Goal: Task Accomplishment & Management: Use online tool/utility

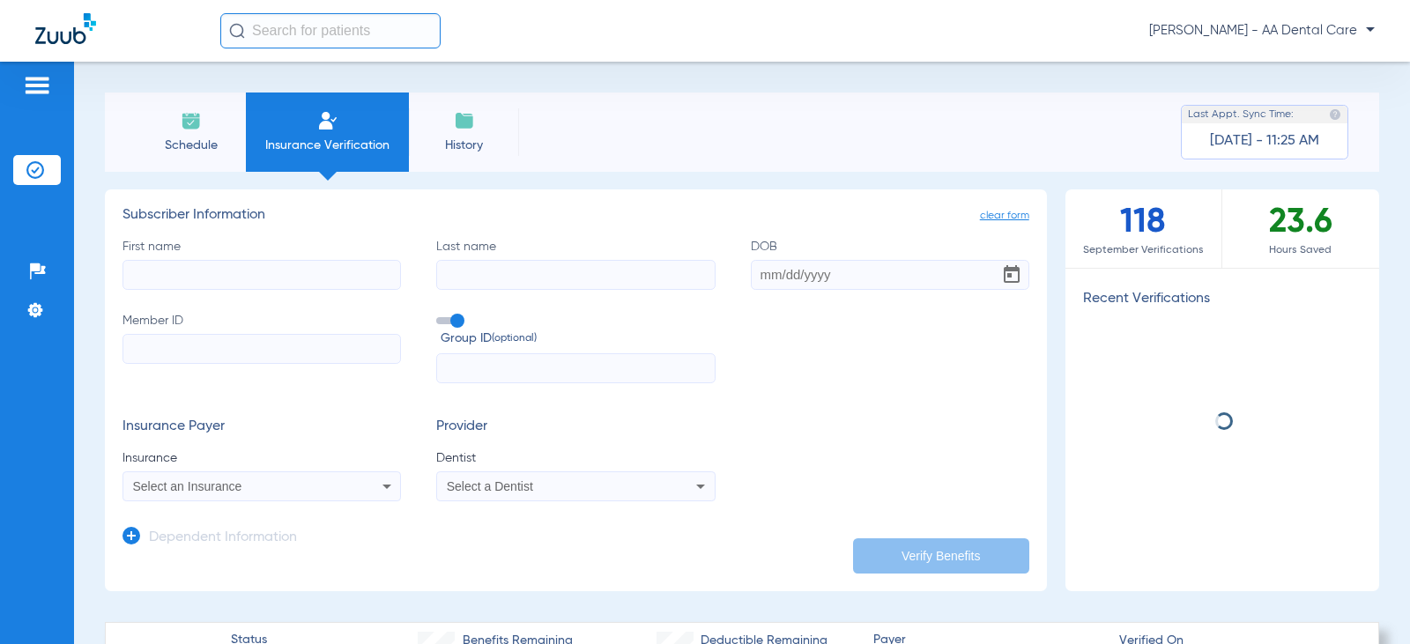
click at [311, 282] on input "First name" at bounding box center [262, 275] width 279 height 30
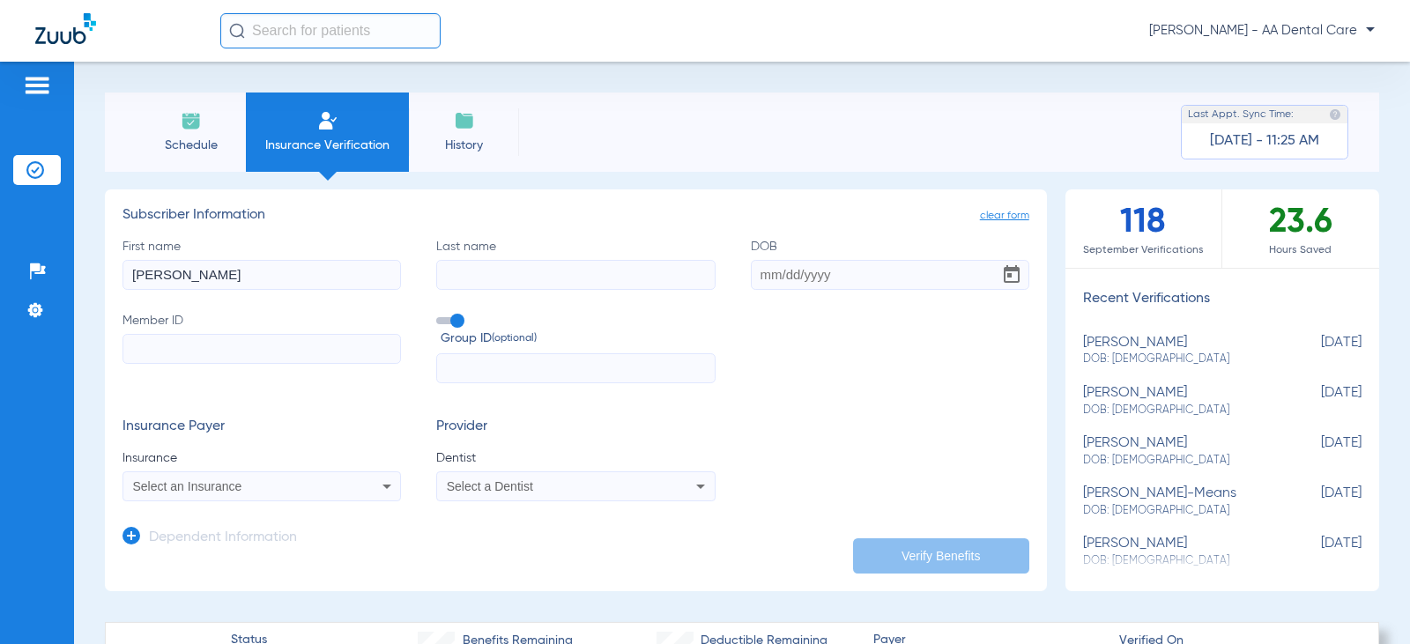
type input "[PERSON_NAME]"
type input "[DATE]"
paste input "921448530"
type input "921448530"
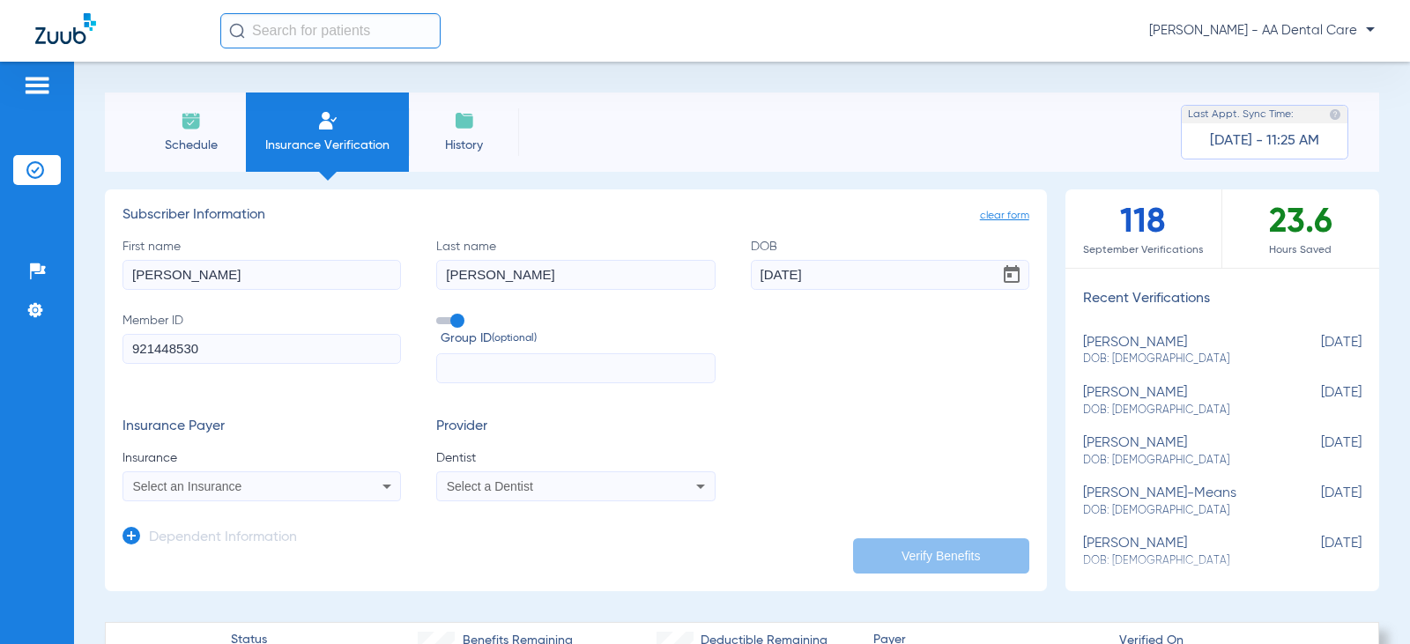
paste input "405198"
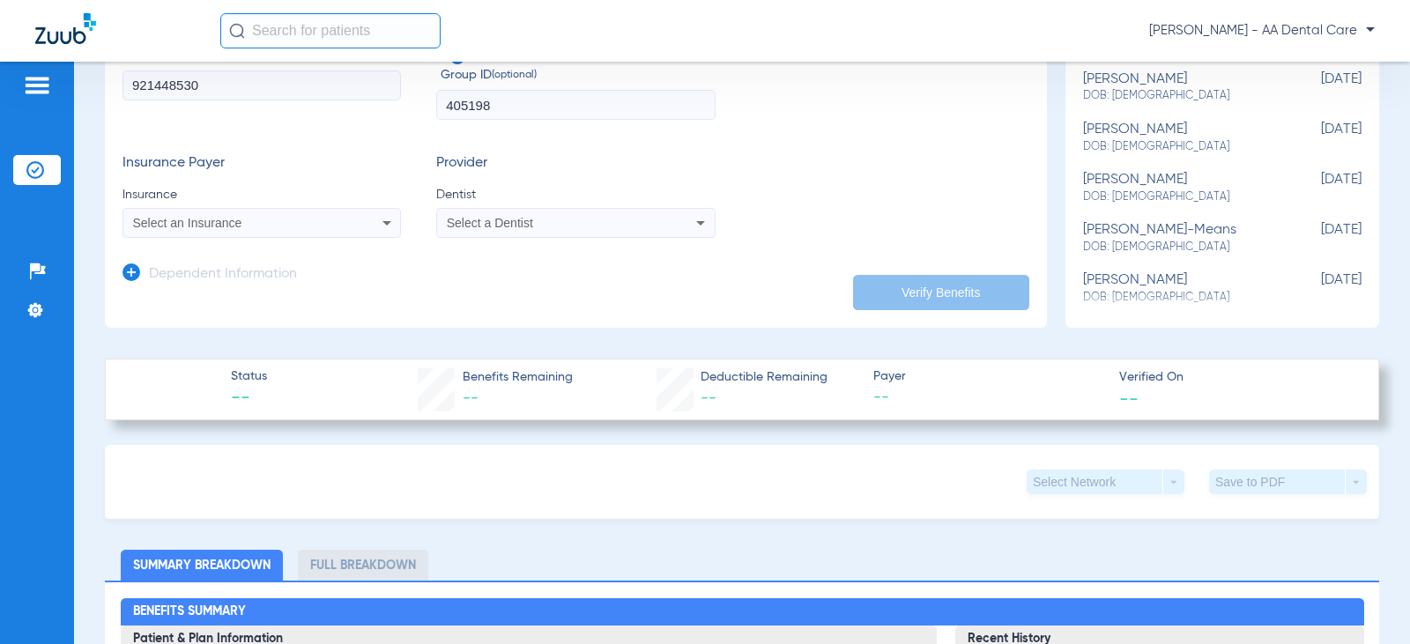
scroll to position [264, 0]
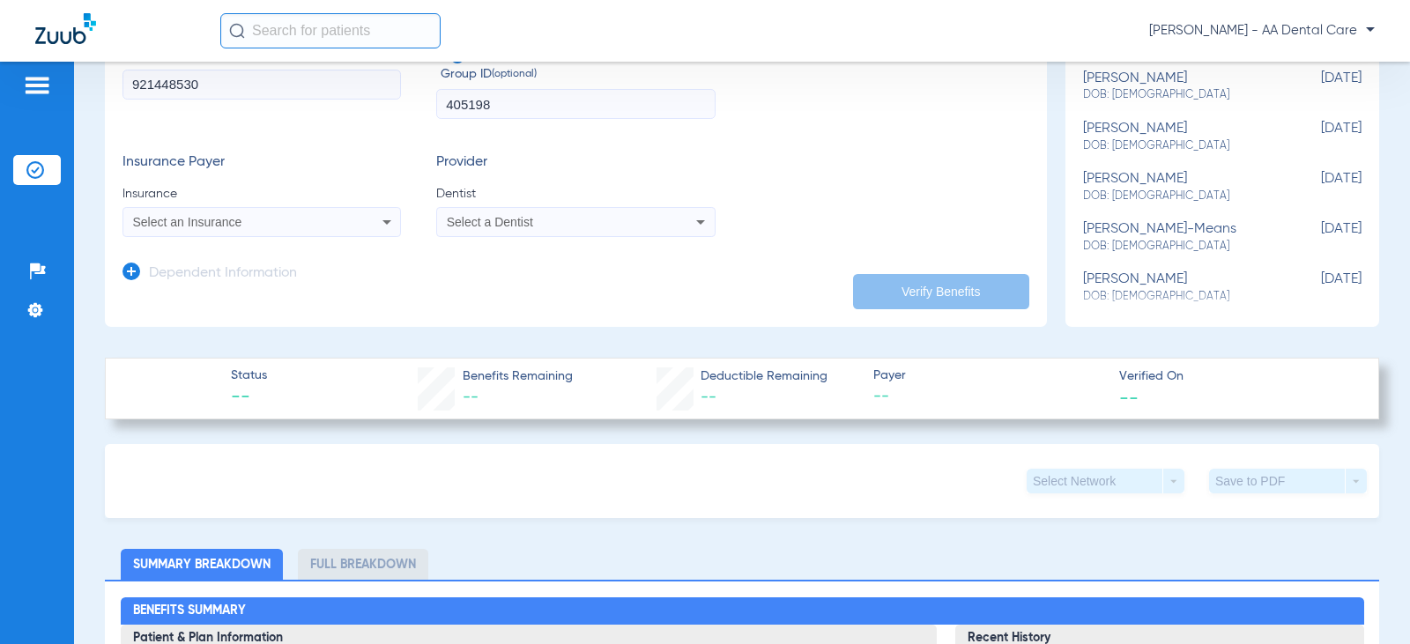
type input "405198"
click at [293, 217] on div "Select an Insurance" at bounding box center [236, 222] width 207 height 12
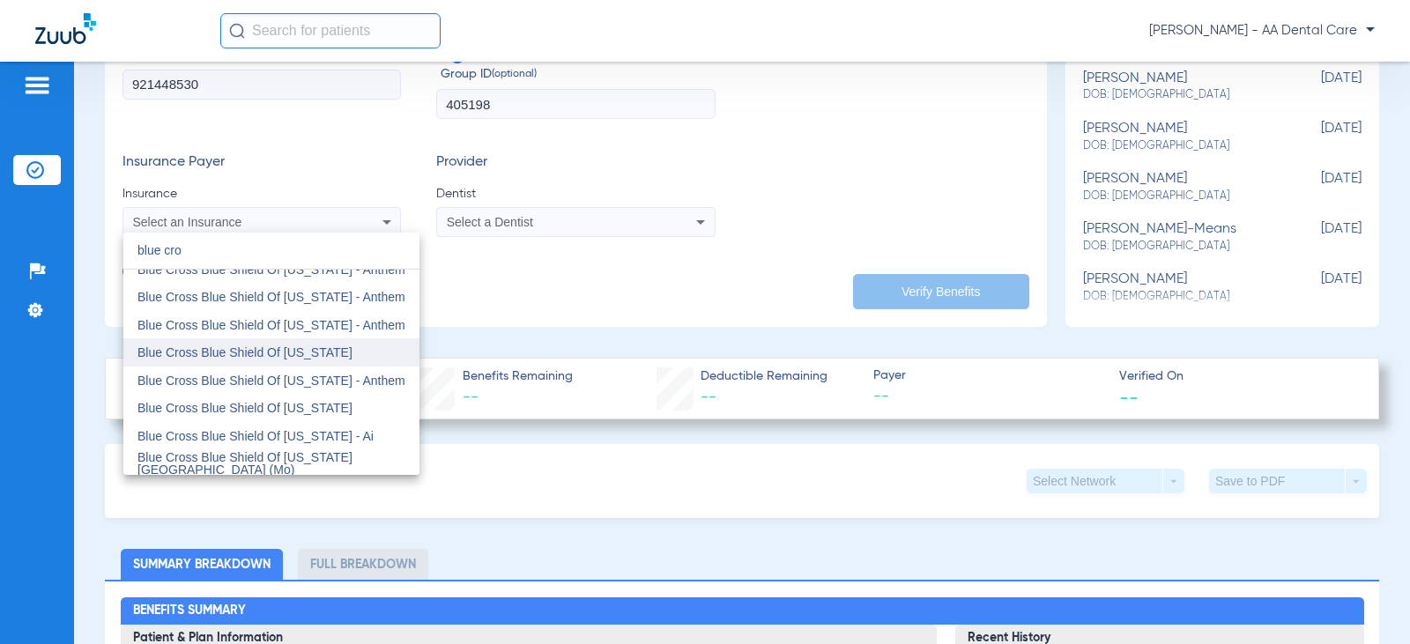
type input "blue cro"
click at [279, 348] on span "Blue Cross Blue Shield Of [US_STATE]" at bounding box center [244, 353] width 215 height 14
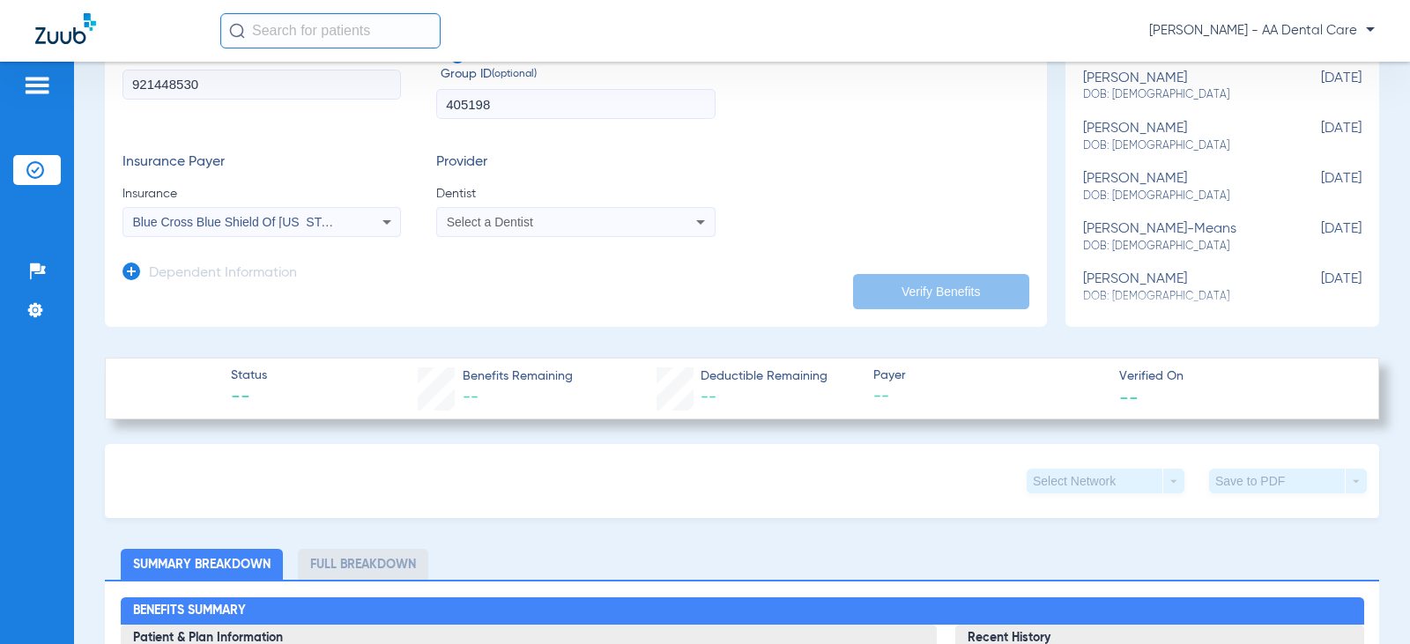
click at [520, 220] on span "Select a Dentist" at bounding box center [490, 222] width 86 height 14
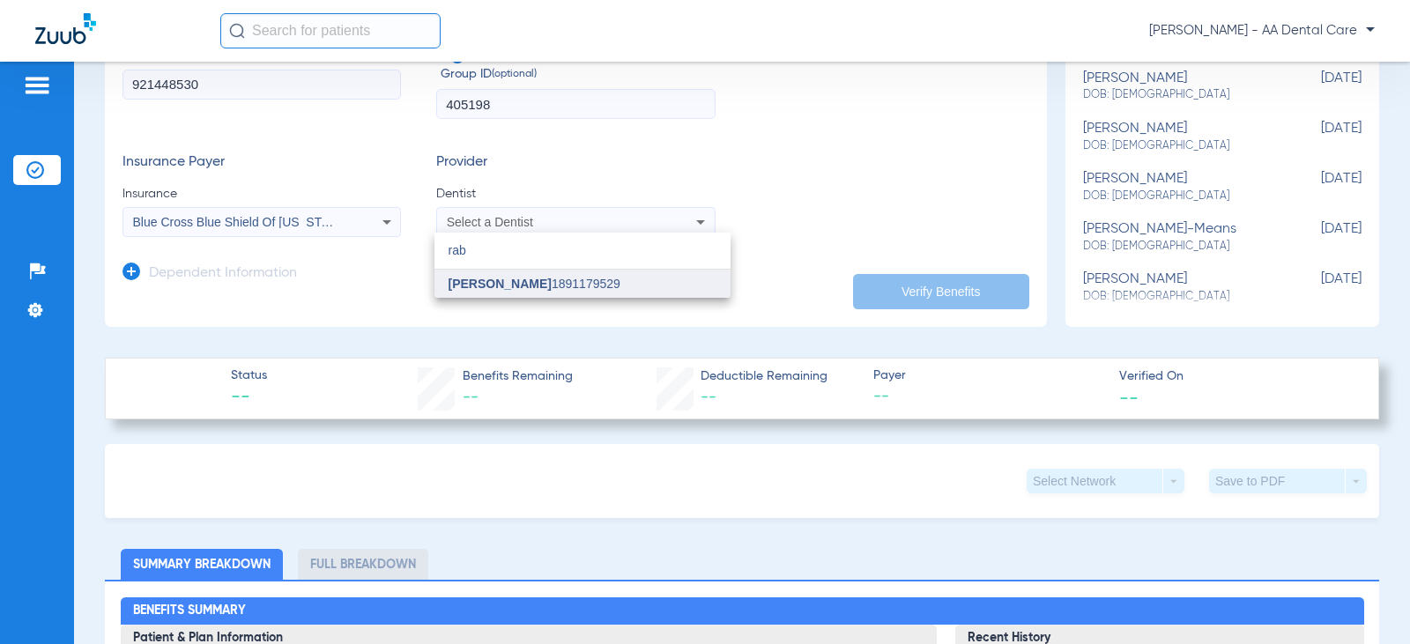
type input "rab"
click at [487, 284] on span "[PERSON_NAME]" at bounding box center [500, 284] width 103 height 14
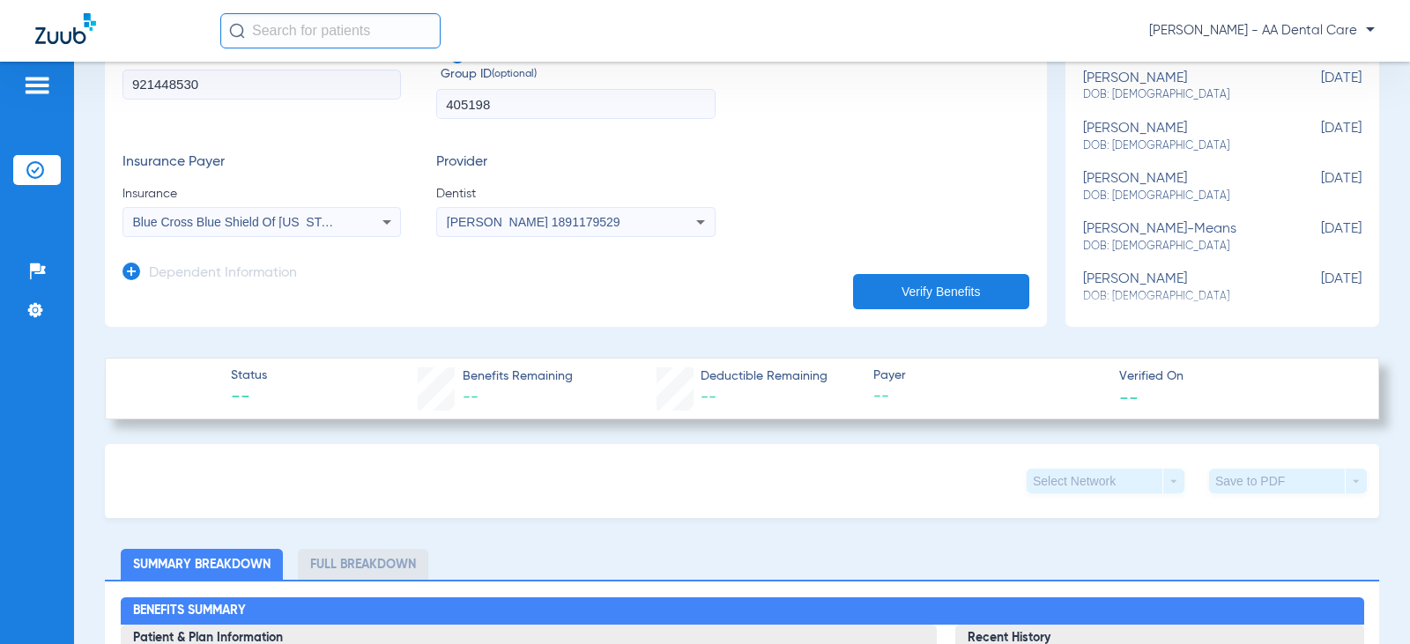
click at [887, 293] on button "Verify Benefits" at bounding box center [941, 291] width 176 height 35
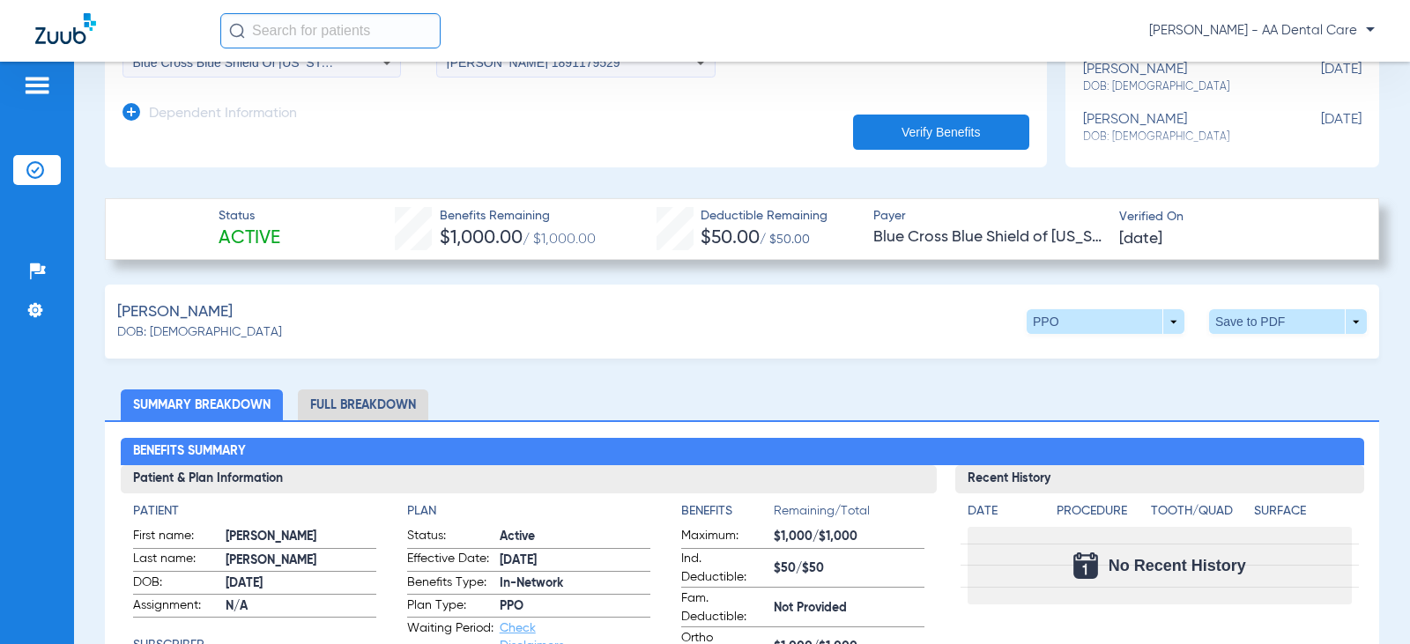
scroll to position [441, 0]
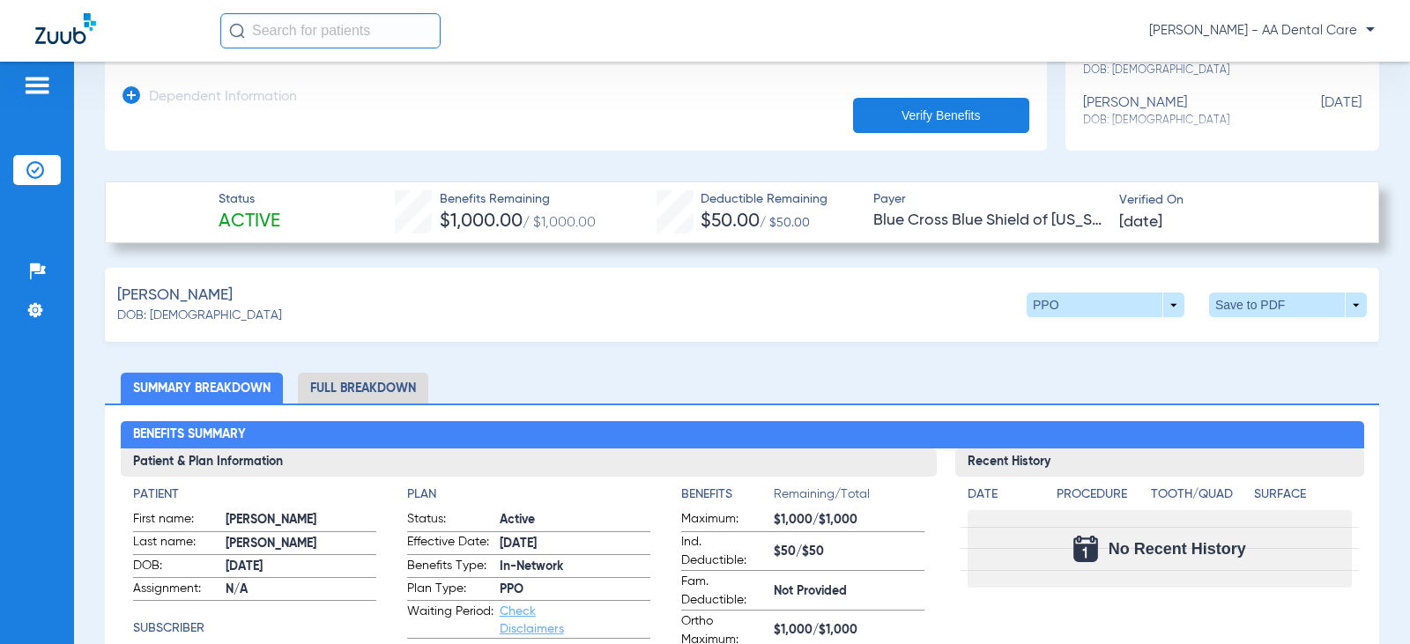
click at [400, 380] on li "Full Breakdown" at bounding box center [363, 388] width 130 height 31
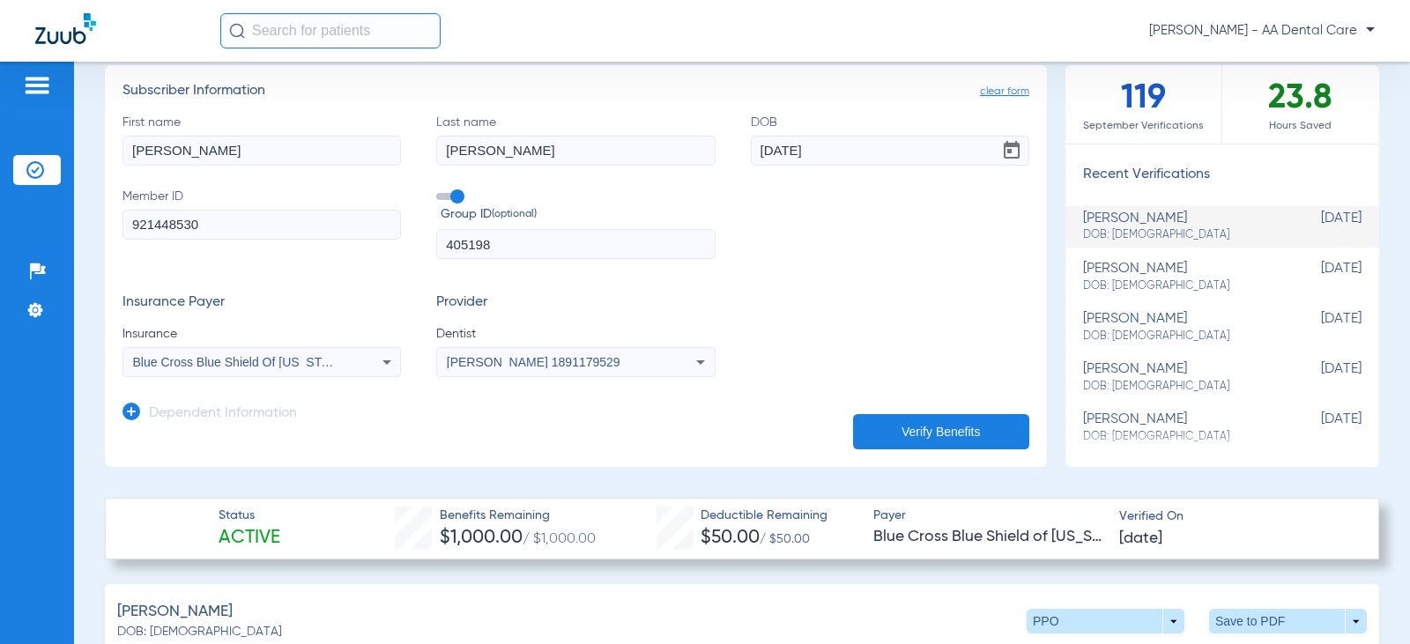
scroll to position [0, 0]
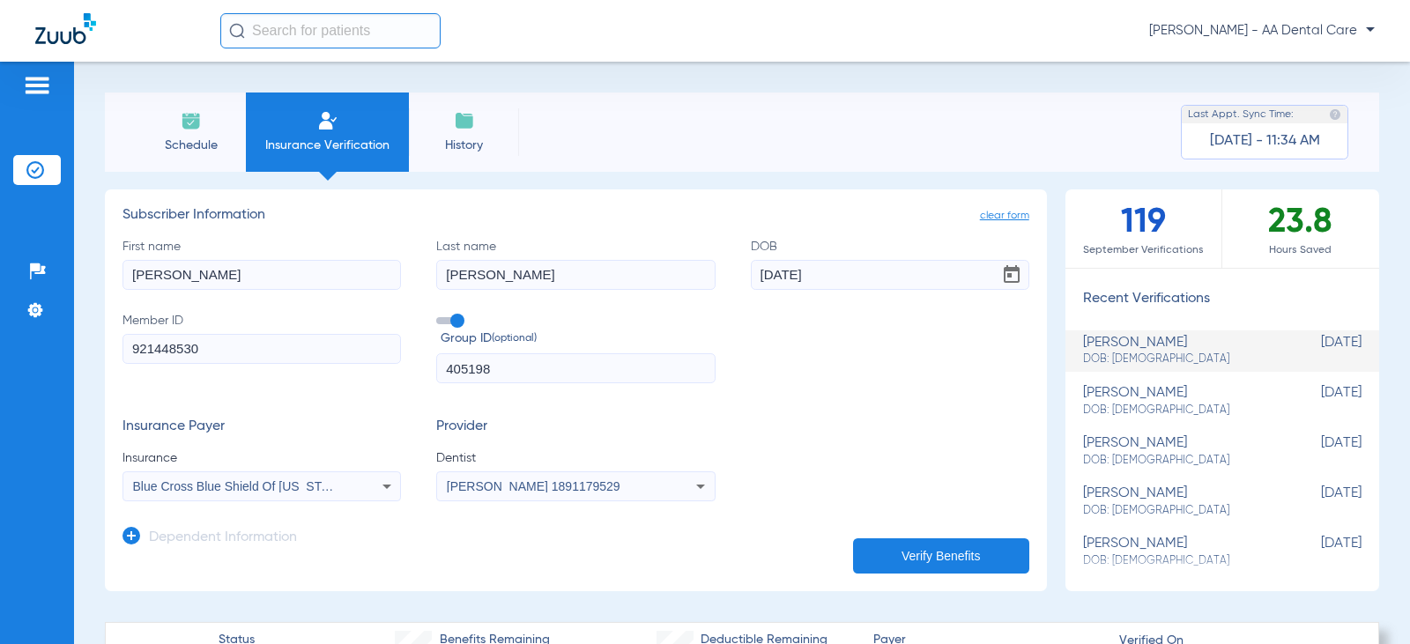
click at [209, 144] on span "Schedule" at bounding box center [191, 146] width 84 height 18
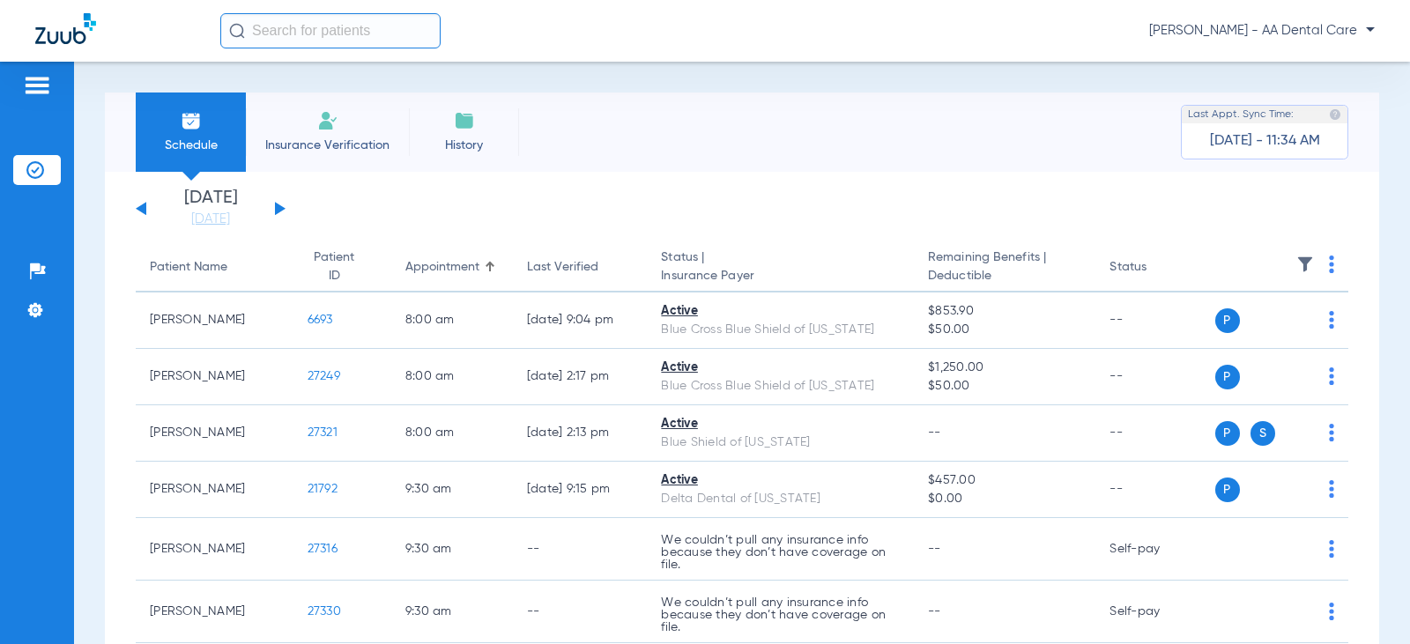
click at [276, 204] on button at bounding box center [280, 208] width 11 height 13
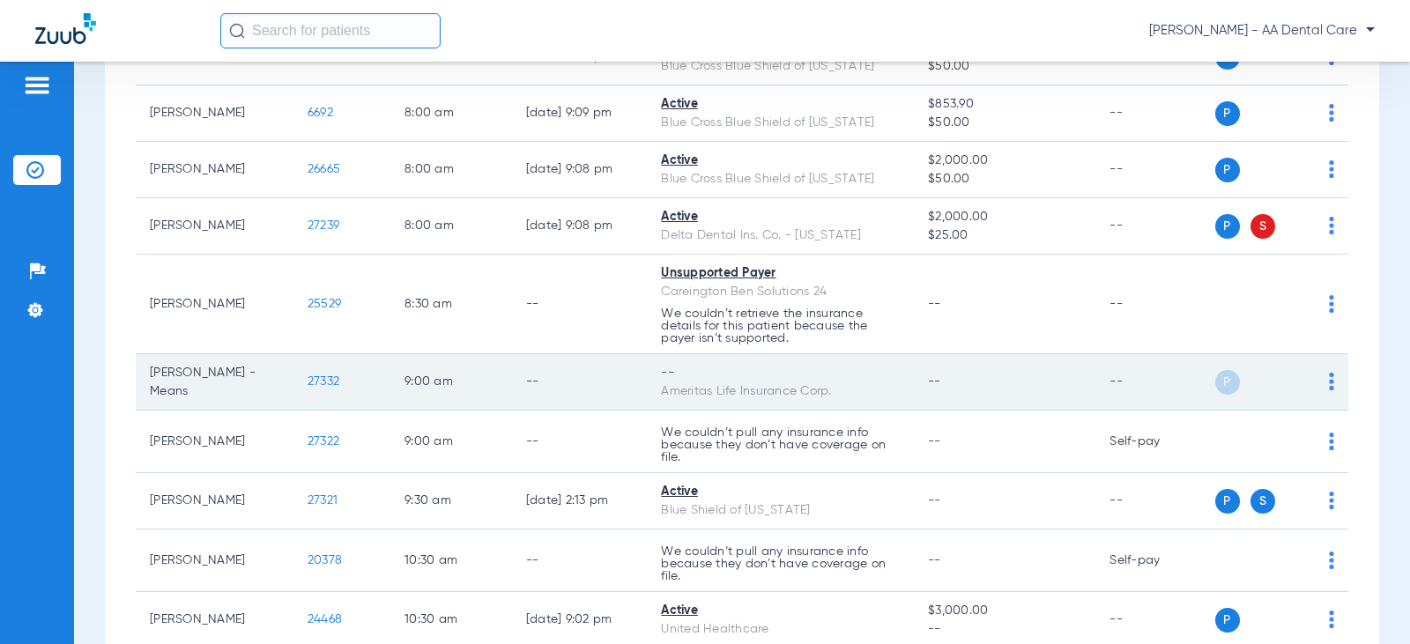
scroll to position [264, 0]
click at [1329, 378] on img at bounding box center [1331, 381] width 5 height 18
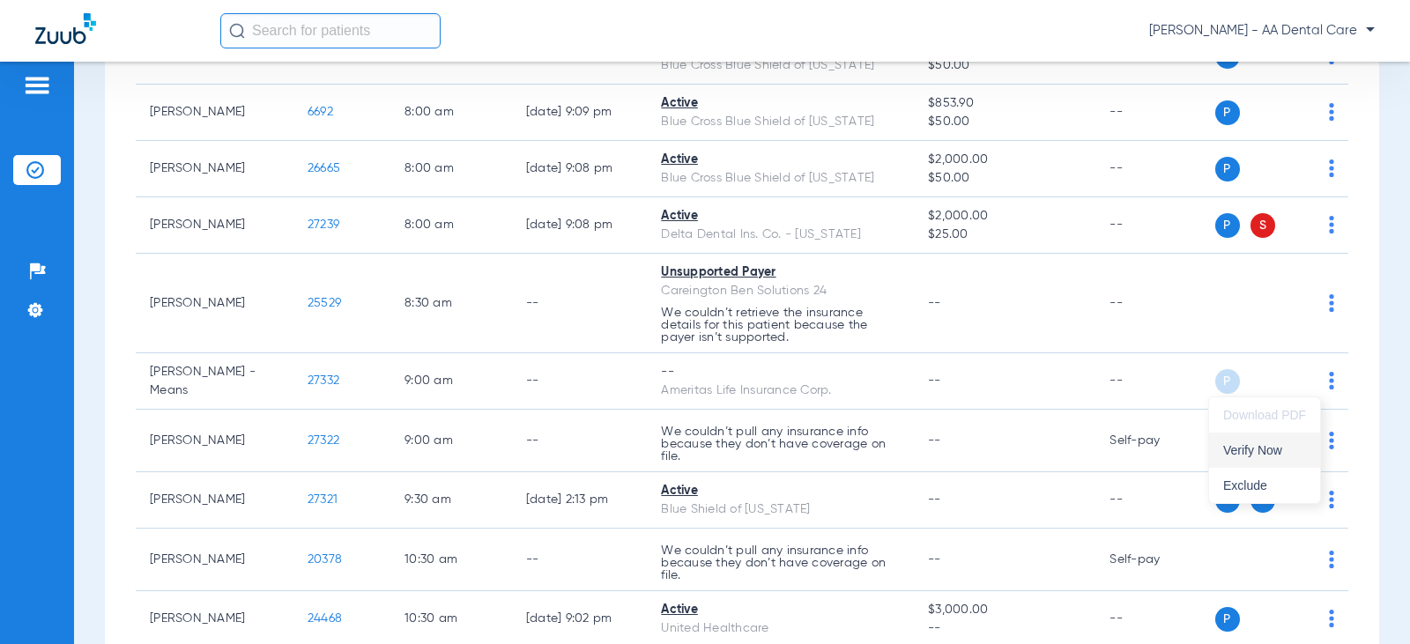
click at [1261, 449] on span "Verify Now" at bounding box center [1264, 450] width 83 height 12
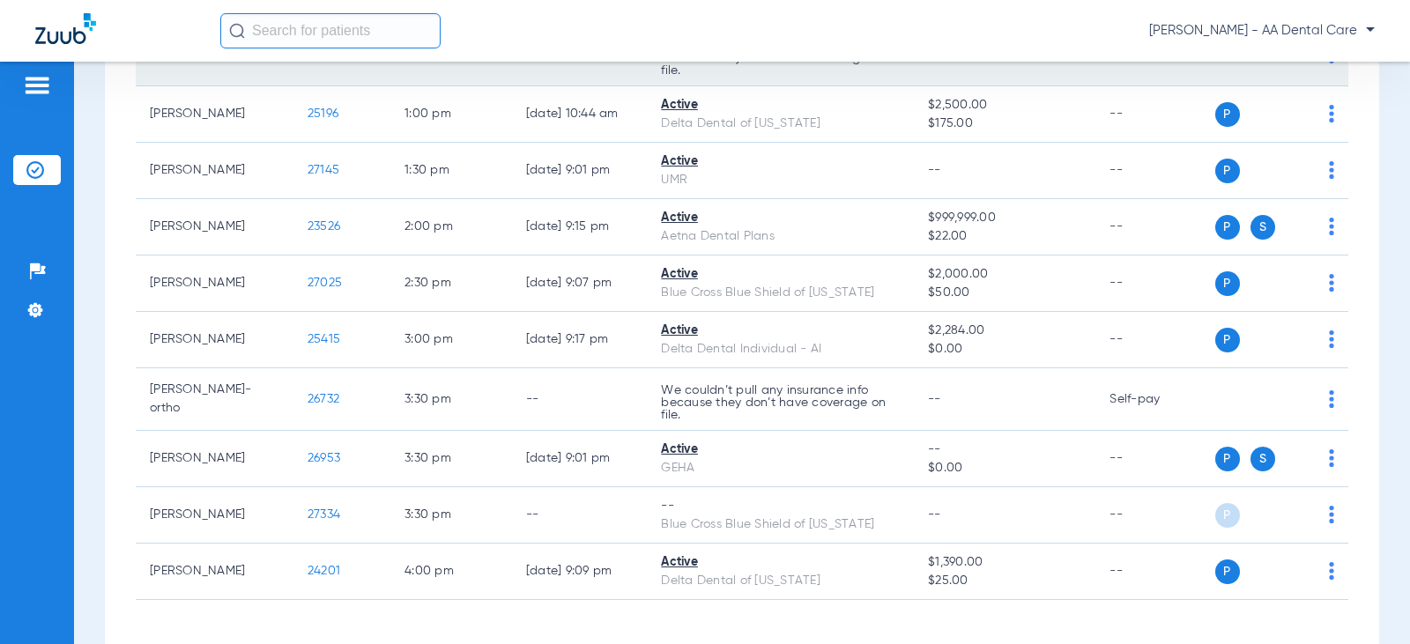
scroll to position [1146, 0]
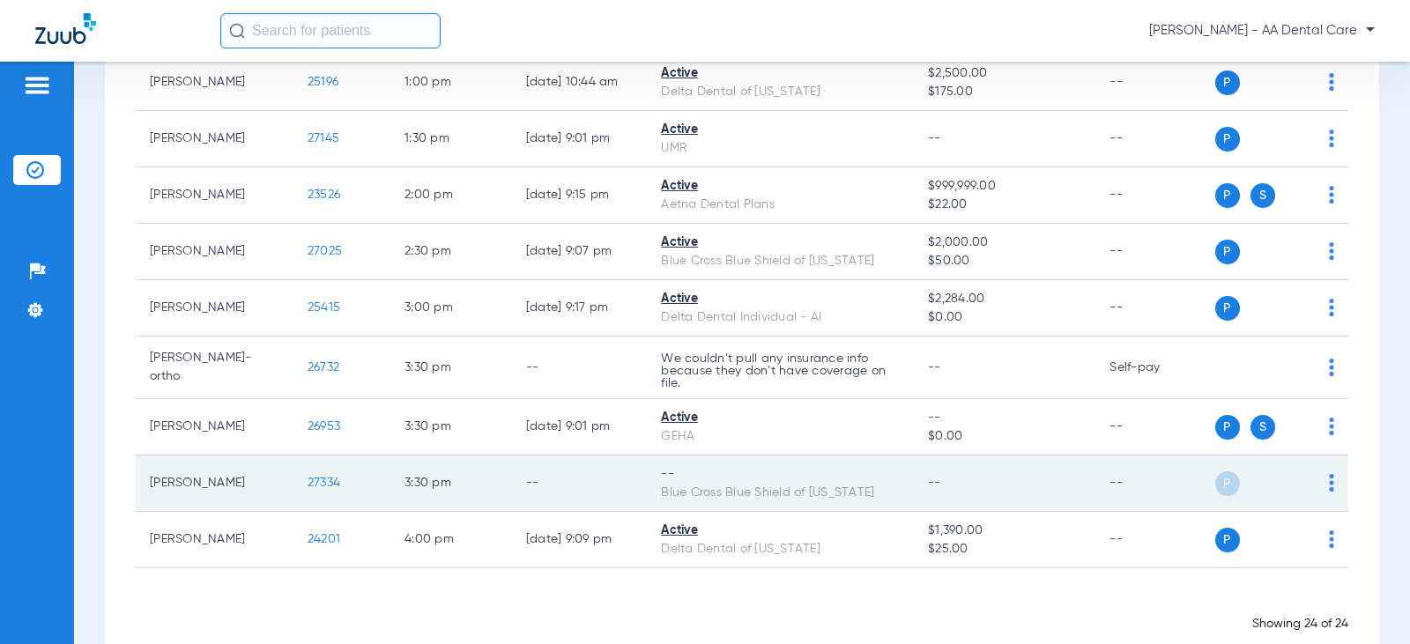
click at [1320, 482] on td "P S" at bounding box center [1282, 484] width 134 height 56
click at [1329, 482] on img at bounding box center [1331, 483] width 5 height 18
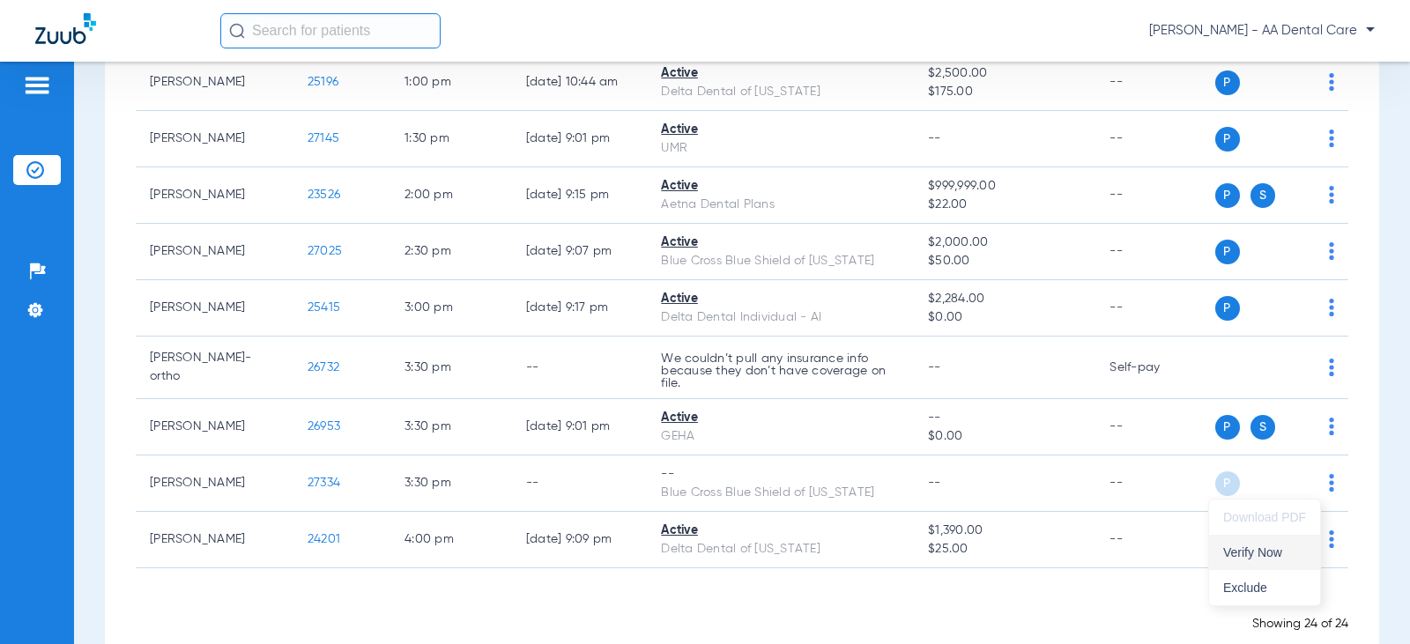
click at [1245, 548] on span "Verify Now" at bounding box center [1264, 552] width 83 height 12
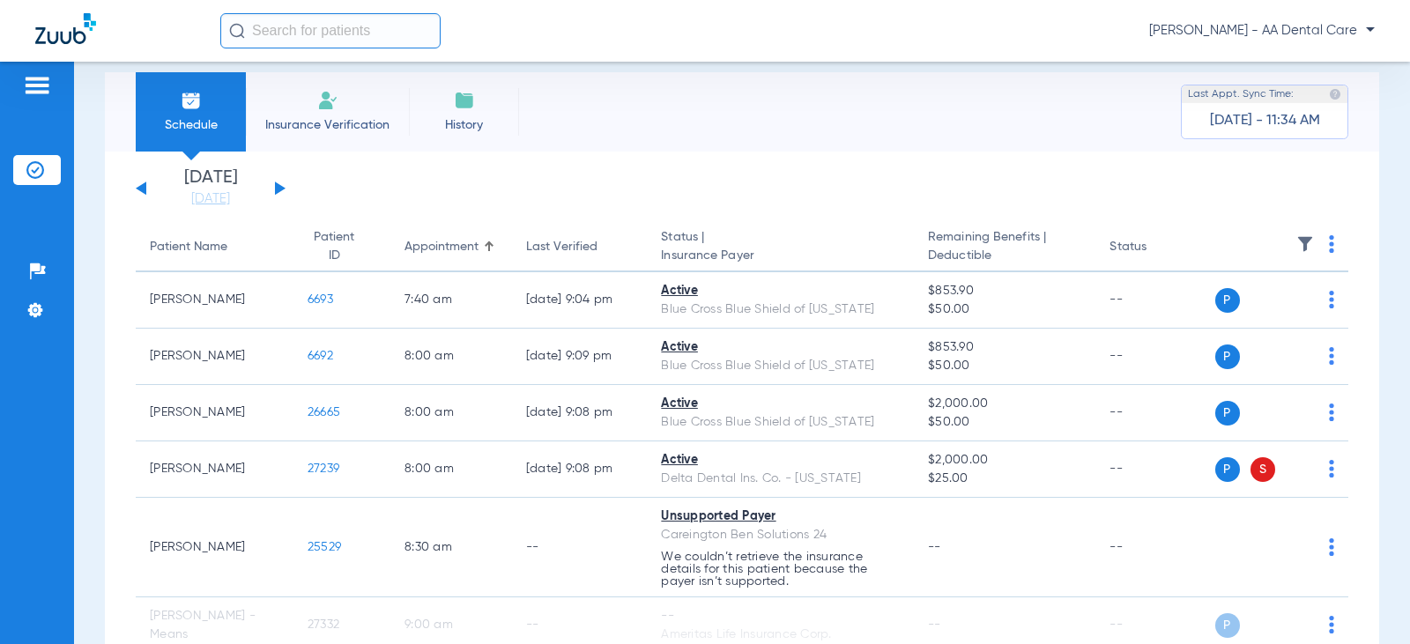
scroll to position [0, 0]
